Goal: Task Accomplishment & Management: Use online tool/utility

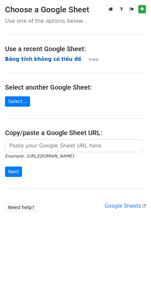
click at [29, 59] on strong "Bảng tính không có tiêu đề" at bounding box center [43, 59] width 76 height 6
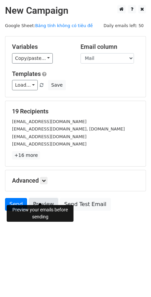
click at [44, 198] on link "Preview" at bounding box center [43, 204] width 29 height 13
click at [12, 201] on link "Send" at bounding box center [16, 204] width 22 height 13
